Goal: Task Accomplishment & Management: Use online tool/utility

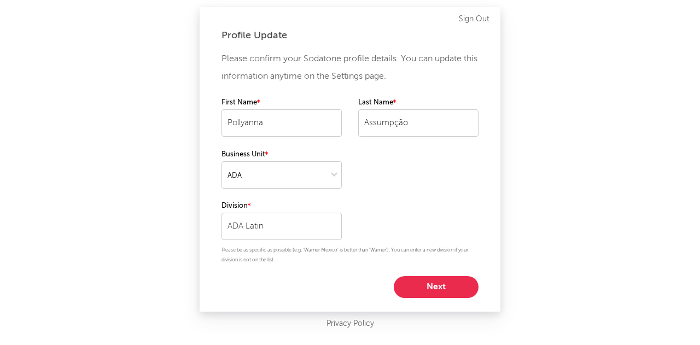
click at [443, 284] on button "Next" at bounding box center [436, 287] width 85 height 22
select select "marketing"
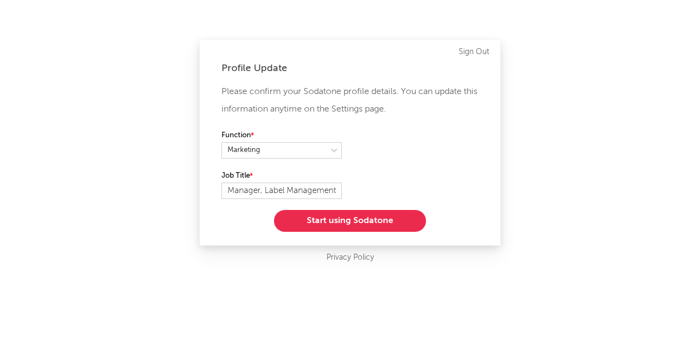
click at [401, 219] on button "Start using Sodatone" at bounding box center [350, 221] width 152 height 22
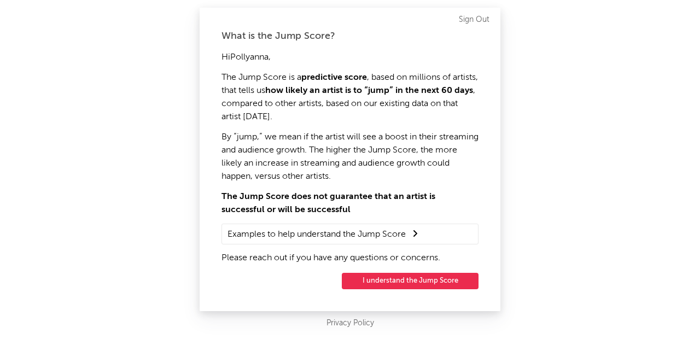
click at [423, 282] on button "I understand the Jump Score" at bounding box center [410, 281] width 137 height 16
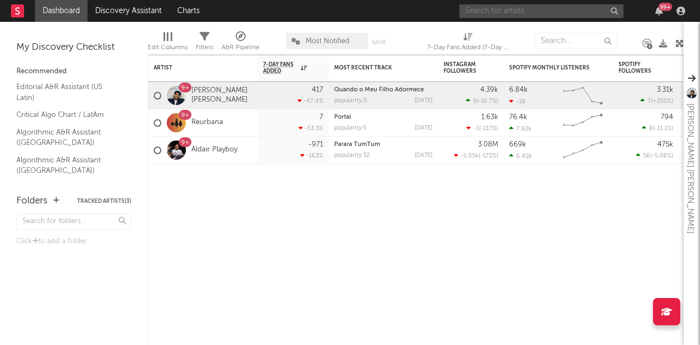
click at [544, 8] on input "text" at bounding box center [541, 11] width 164 height 14
click at [60, 9] on link "Dashboard" at bounding box center [61, 11] width 52 height 22
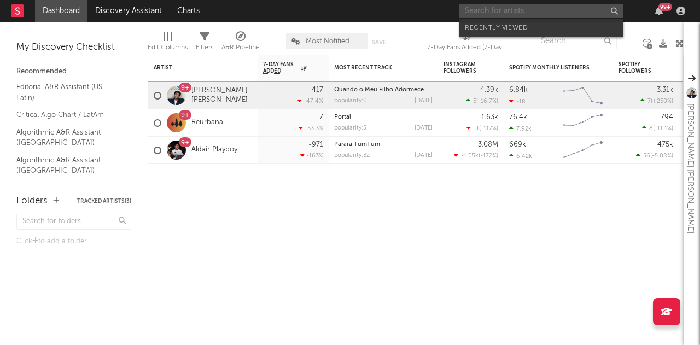
click at [497, 7] on input "text" at bounding box center [541, 11] width 164 height 14
paste input "BR5TG2000049"
type input "BR5TG2000049"
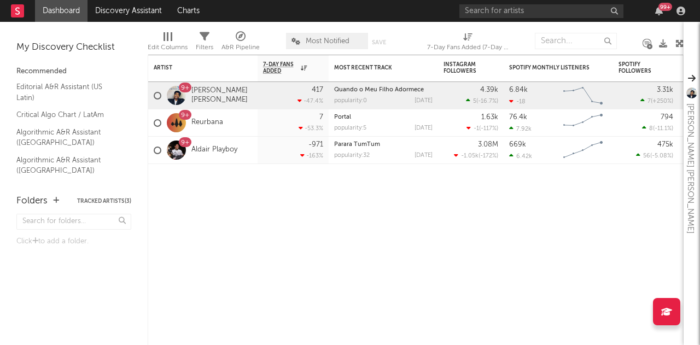
click at [15, 10] on rect at bounding box center [17, 10] width 13 height 13
click at [549, 11] on input "text" at bounding box center [541, 11] width 164 height 14
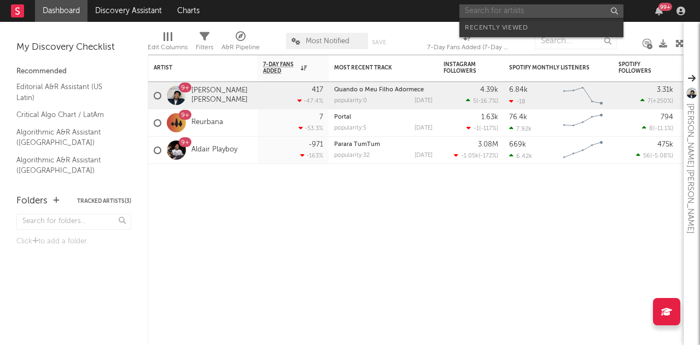
paste input "L7NNON"
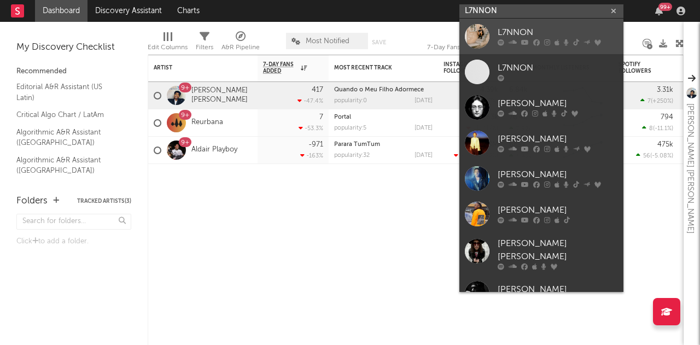
type input "L7NNON"
click at [552, 34] on div "L7NNON" at bounding box center [558, 32] width 120 height 13
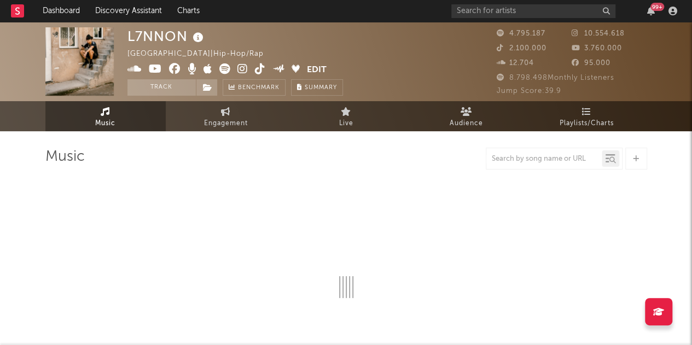
select select "6m"
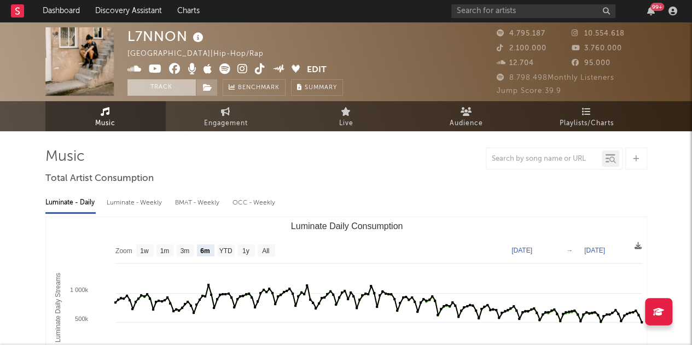
click at [178, 84] on button "Track" at bounding box center [161, 87] width 68 height 16
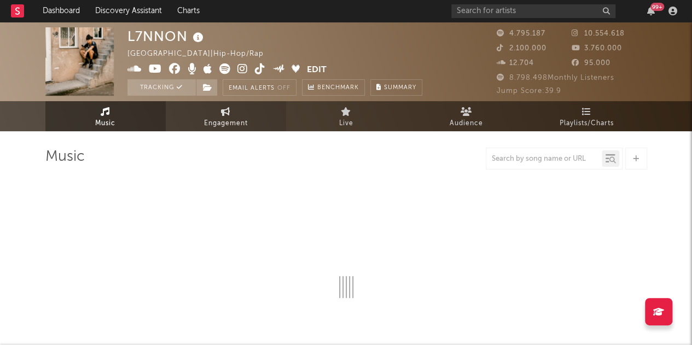
select select "6m"
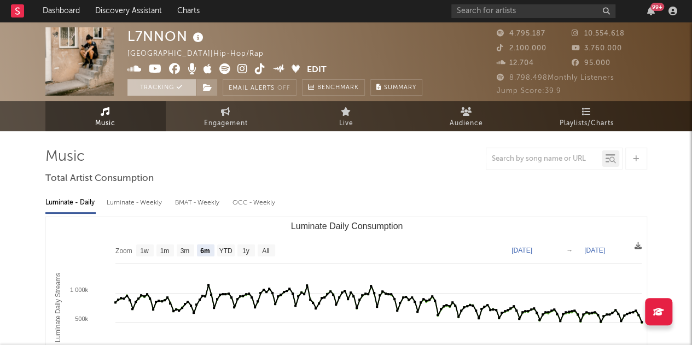
click at [182, 86] on icon at bounding box center [180, 87] width 6 height 6
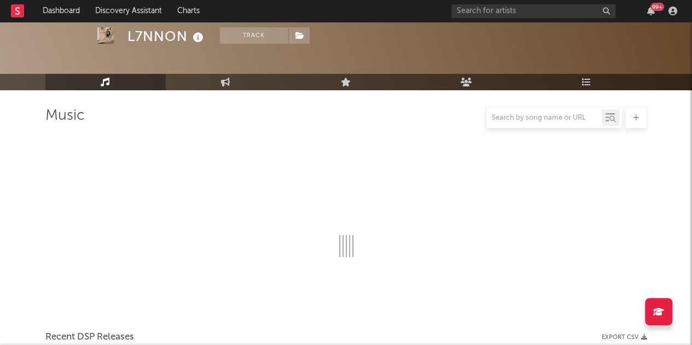
scroll to position [109, 0]
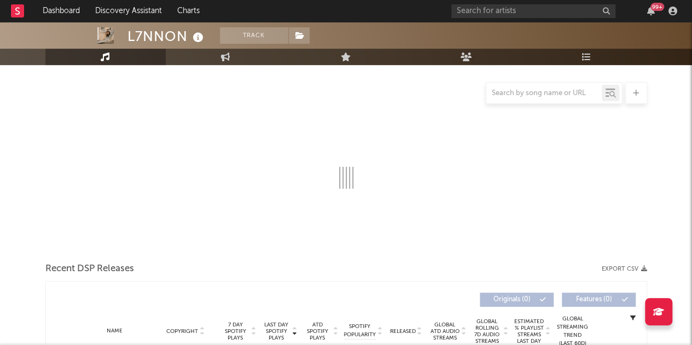
select select "6m"
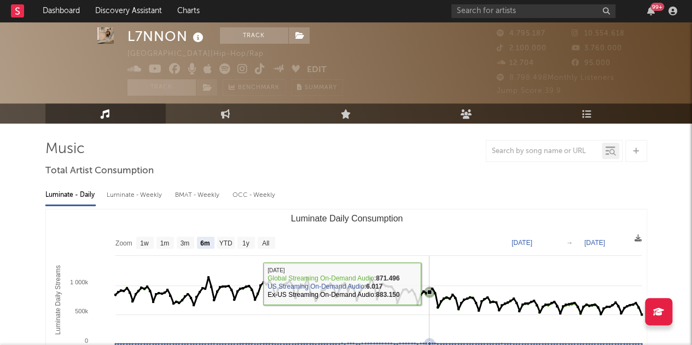
scroll to position [0, 0]
